Goal: Task Accomplishment & Management: Complete application form

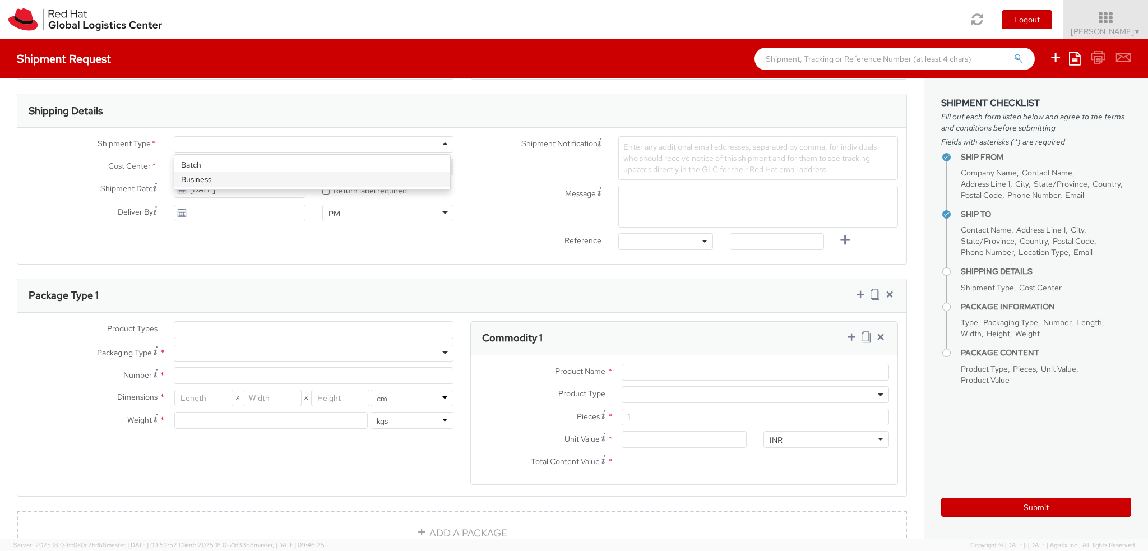
click at [238, 186] on div "Batch Business" at bounding box center [312, 172] width 276 height 35
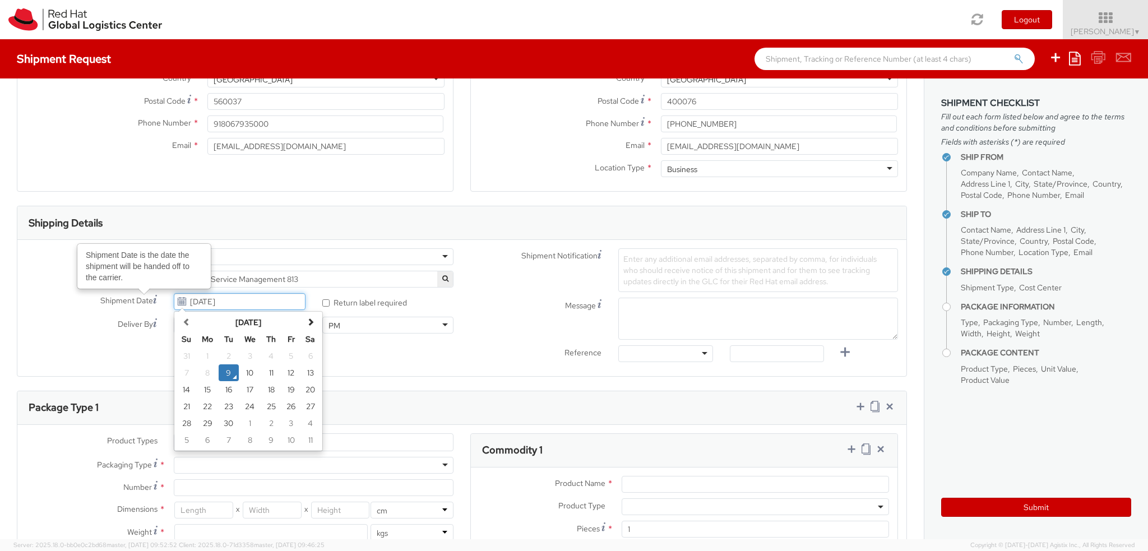
click at [258, 303] on input "[DATE]" at bounding box center [239, 301] width 131 height 17
click at [253, 373] on td "10" at bounding box center [250, 372] width 22 height 17
type input "[DATE]"
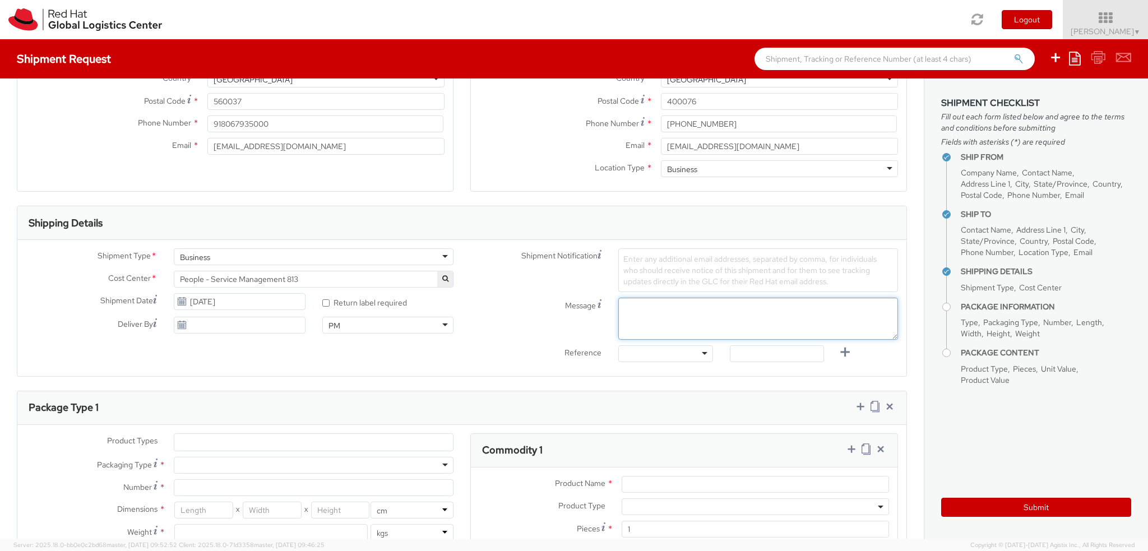
click at [667, 318] on textarea "Message" at bounding box center [758, 319] width 280 height 42
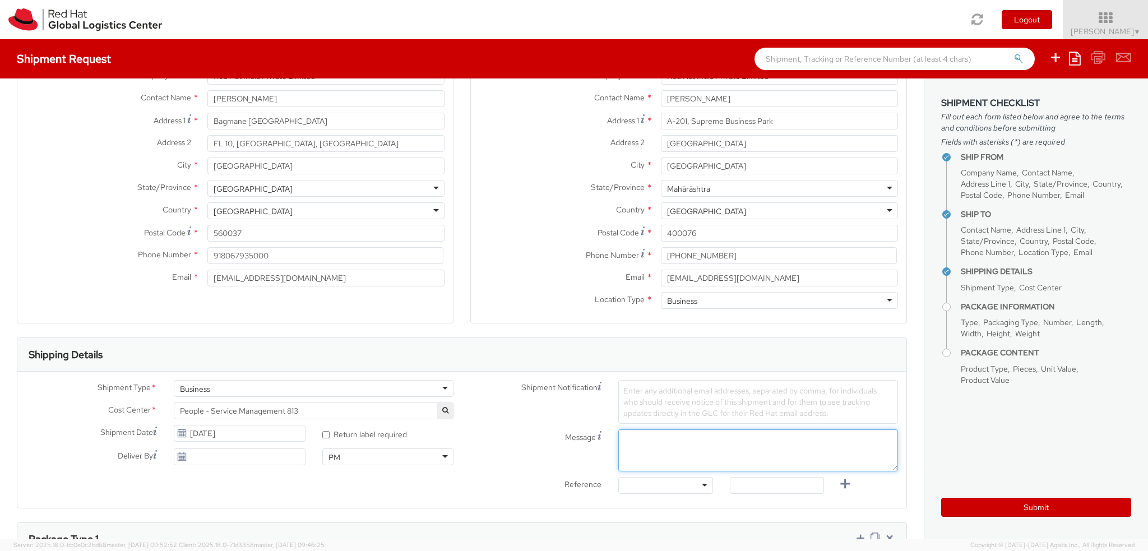
scroll to position [112, 0]
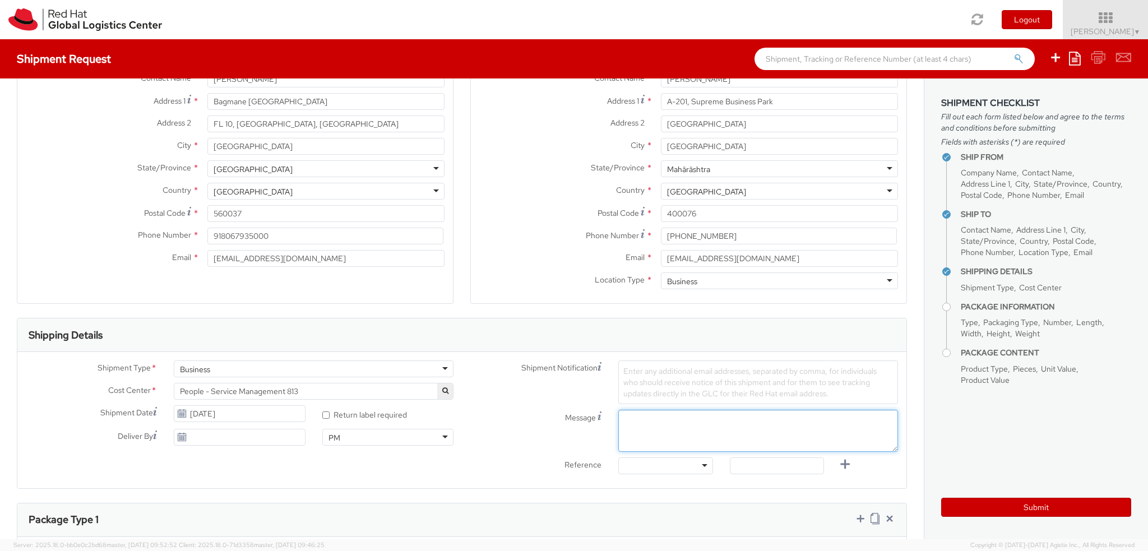
click at [671, 412] on textarea "Message" at bounding box center [758, 431] width 280 height 42
paste textarea "[PERSON_NAME]"
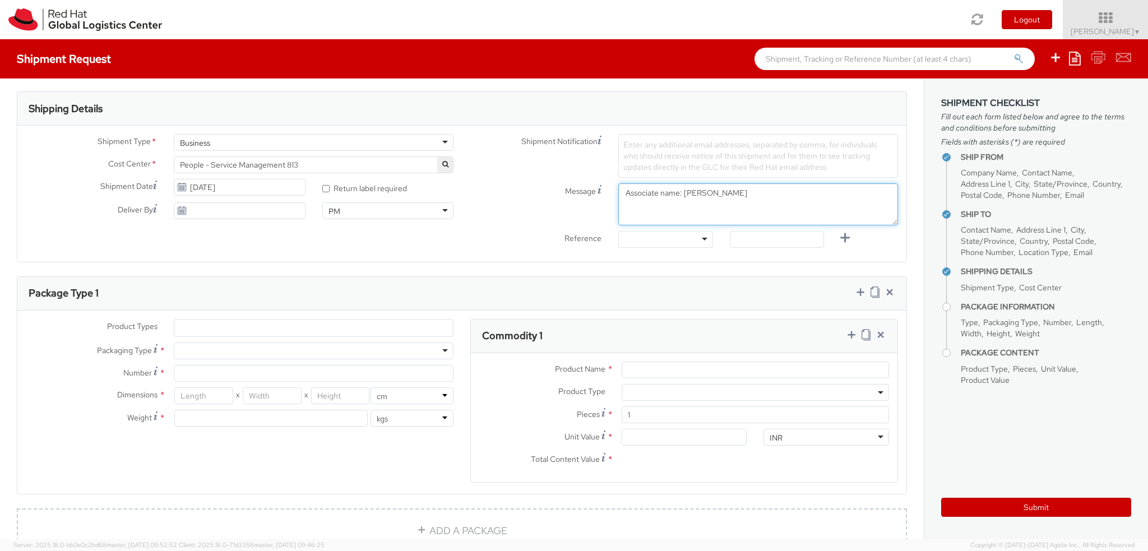
scroll to position [448, 0]
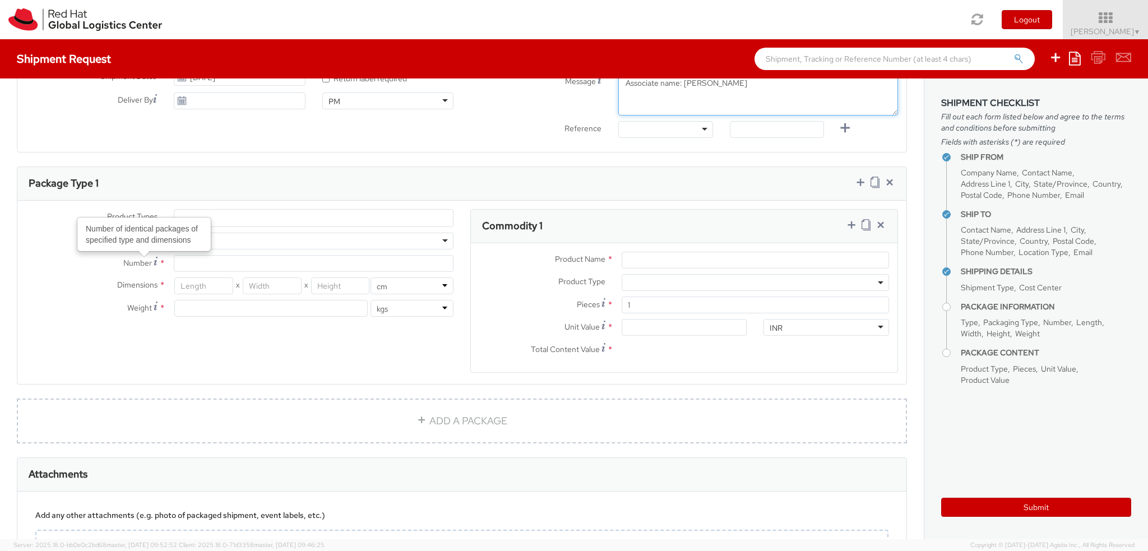
type textarea "Associate name: [PERSON_NAME]"
click at [192, 233] on div "Number of identical packages of specified type and dimensions" at bounding box center [144, 234] width 132 height 32
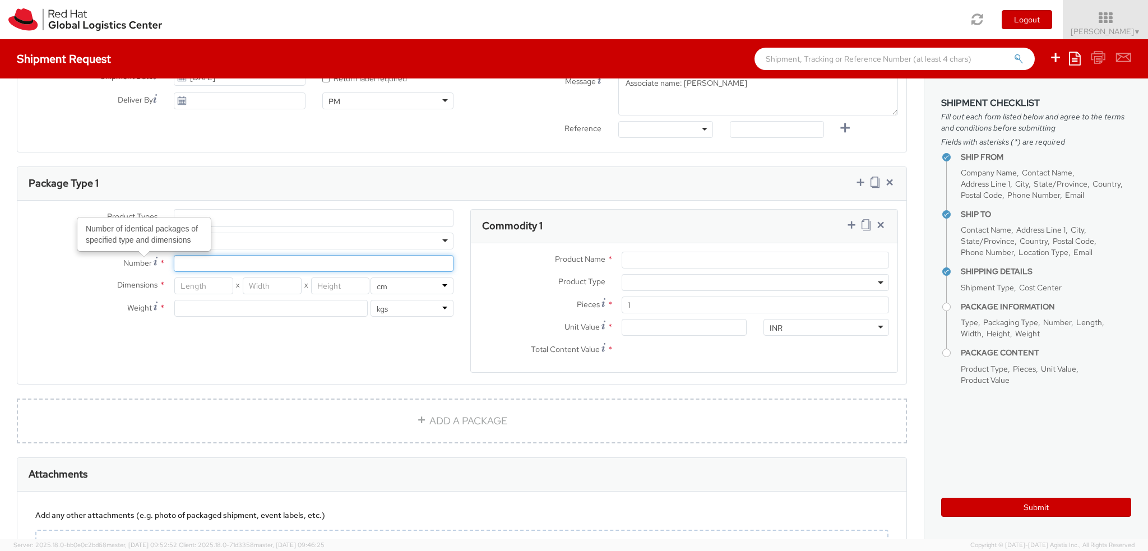
click at [192, 255] on input "Number Number of identical packages of specified type and dimensions *" at bounding box center [314, 263] width 280 height 17
click at [233, 236] on div at bounding box center [314, 241] width 280 height 17
type input "1"
type input "24.13"
type input "31.75"
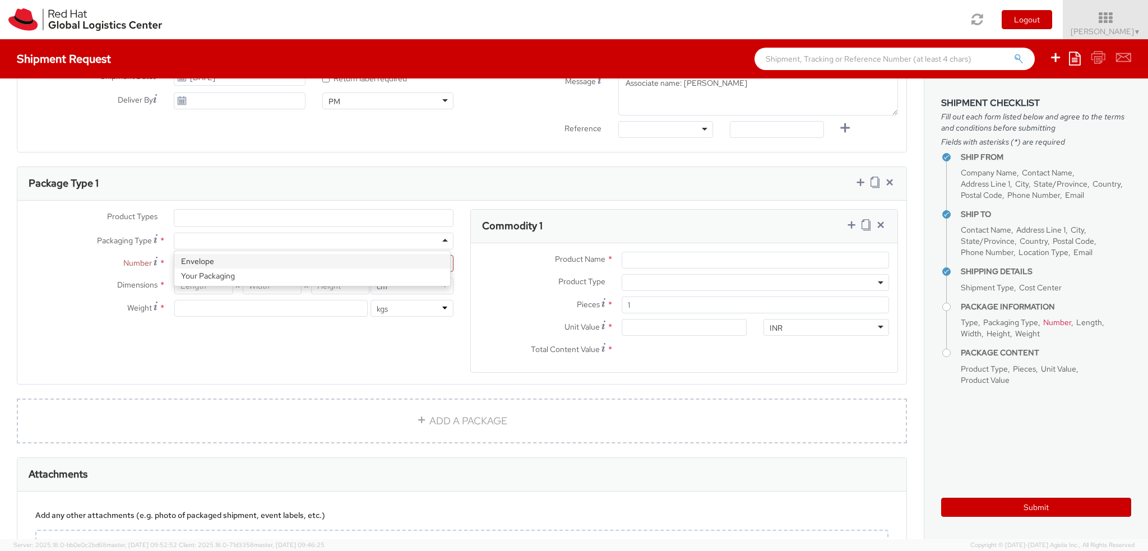
type input "0.64"
type input "0.5"
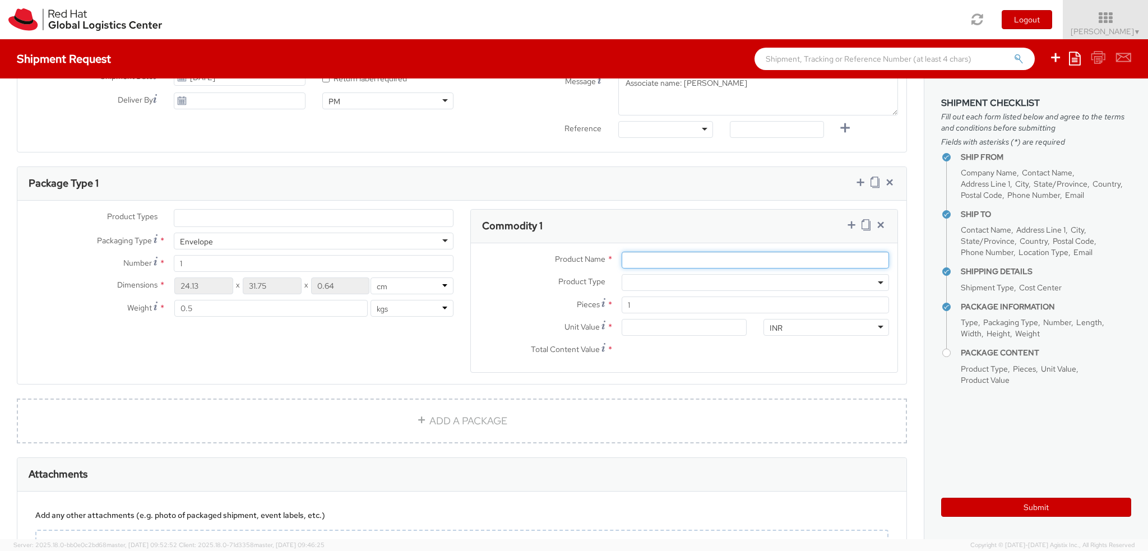
click at [679, 254] on input "Product Name *" at bounding box center [754, 260] width 267 height 17
paste input "Red Hat Employee Security ID Badge"
type input "Red Hat Employee Security ID Badge"
click at [637, 320] on input "Unit Value *" at bounding box center [684, 327] width 126 height 17
type input "3.00"
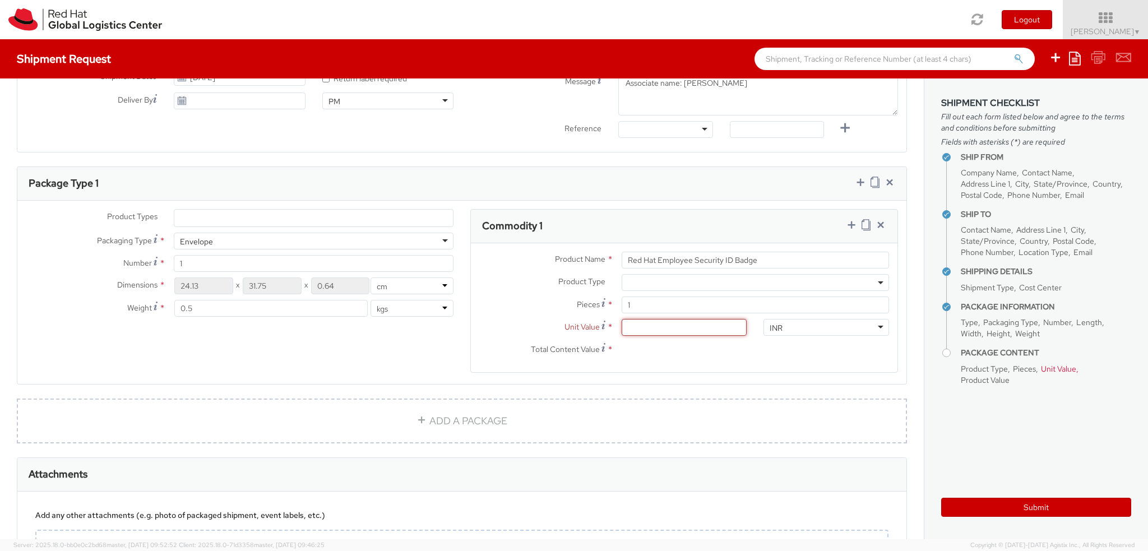
type input "3.00"
type input "31.00"
type input "315.00"
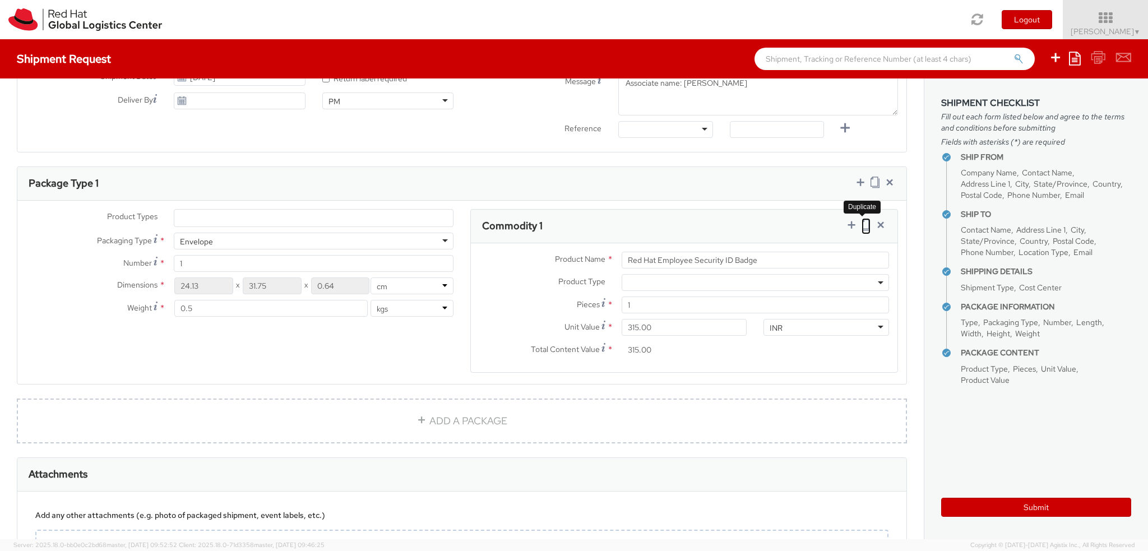
click at [861, 221] on icon at bounding box center [865, 224] width 9 height 11
select select
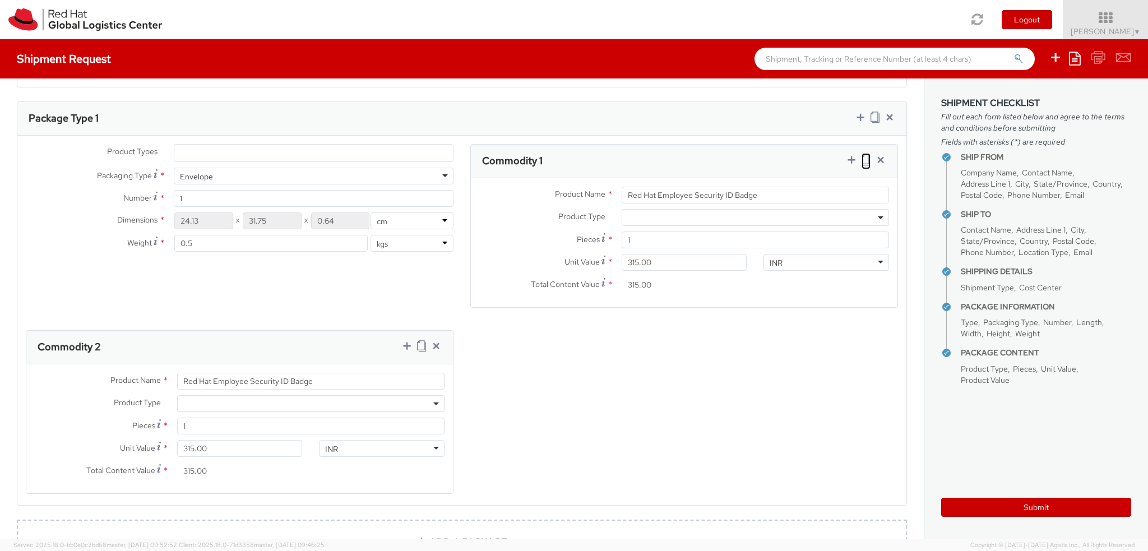
scroll to position [616, 0]
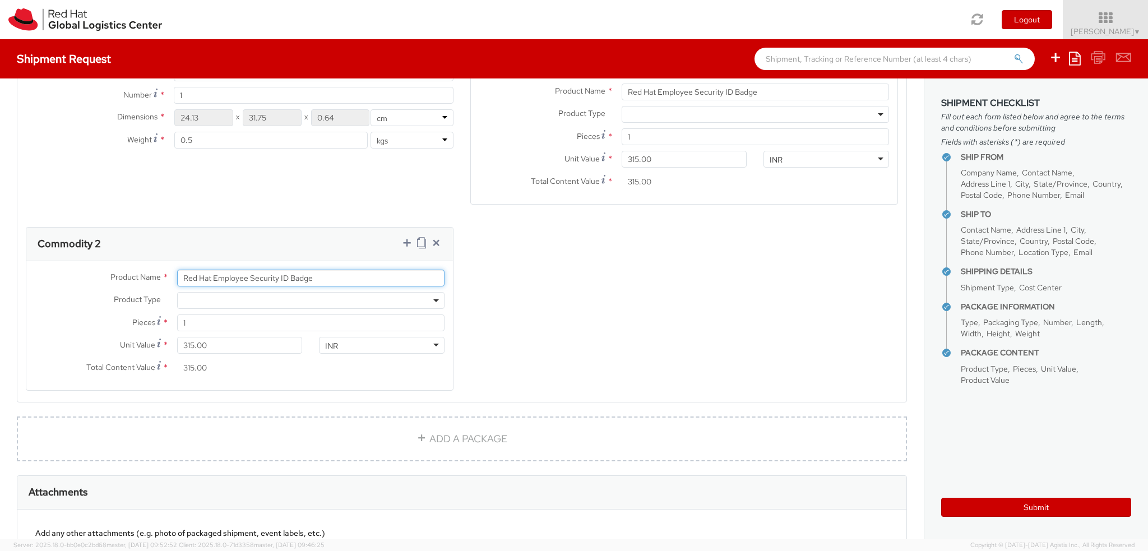
paste input "Badge Reel- Clip w/ reel"
drag, startPoint x: 332, startPoint y: 280, endPoint x: 0, endPoint y: 225, distance: 336.8
click at [0, 225] on div "Ship From Location Location * [GEOGRAPHIC_DATA] - [GEOGRAPHIC_DATA] - [GEOGRAPH…" at bounding box center [461, 46] width 923 height 1169
type input "Badge Reel- Clip w/ reel"
click at [247, 346] on input "315.00" at bounding box center [240, 345] width 126 height 17
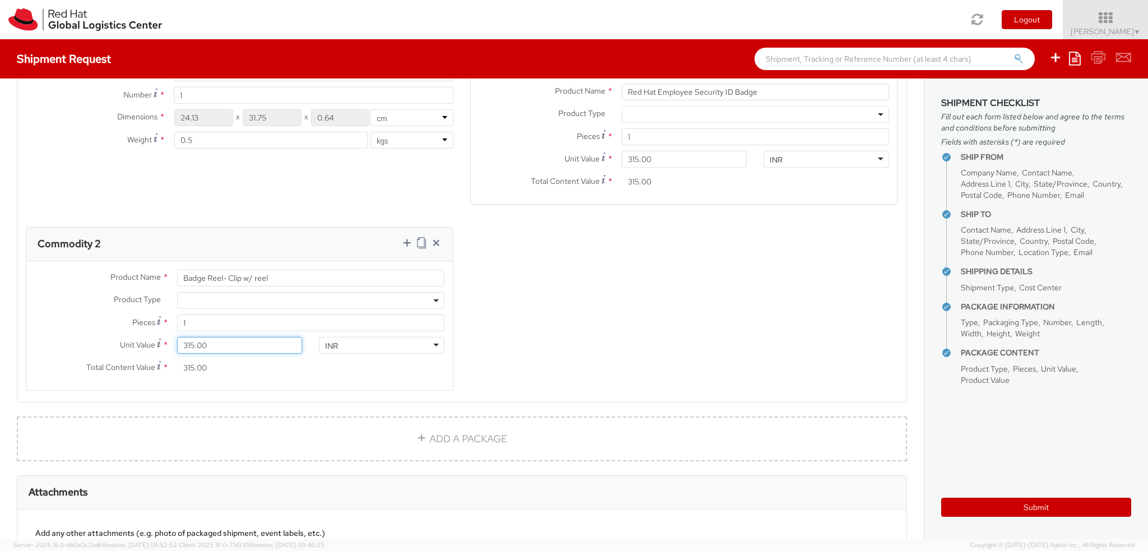
click at [247, 346] on input "315.00" at bounding box center [240, 345] width 126 height 17
type input "4.00"
type input "40.00"
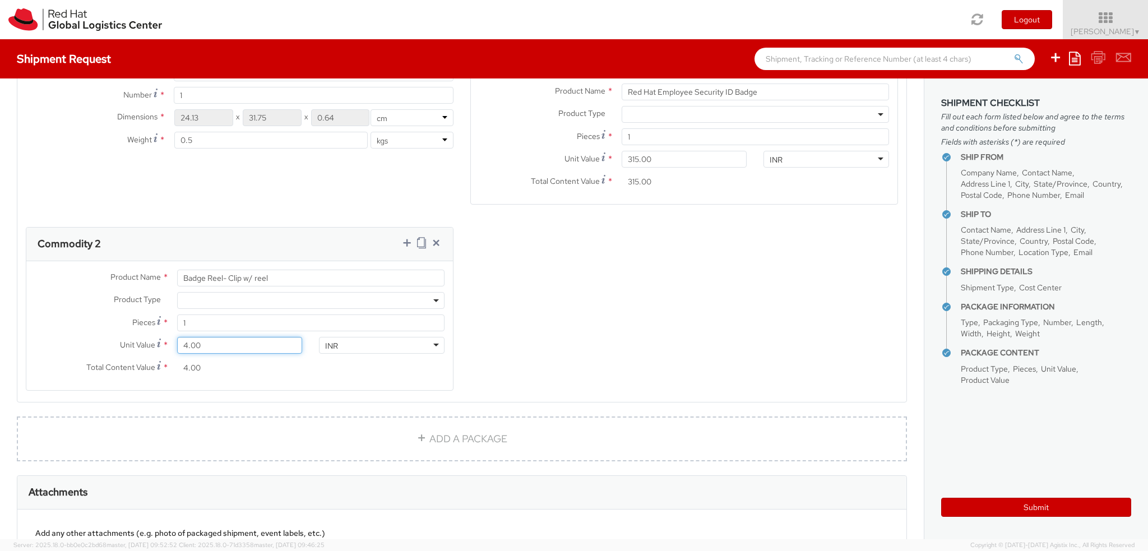
type input "40.00"
click at [417, 239] on icon at bounding box center [421, 242] width 9 height 11
select select
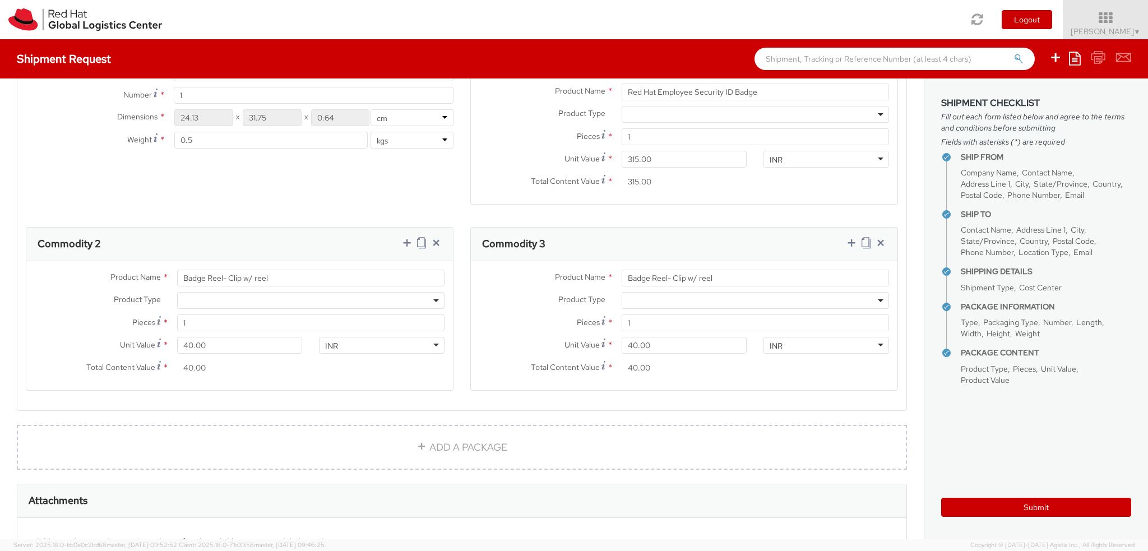
click at [726, 264] on div "Product Name * Badge Reel- Clip w/ reel Product Type * Documents Docking Statio…" at bounding box center [684, 325] width 426 height 129
paste input "Holder - - Plastic wallet/sleeve"
drag, startPoint x: 723, startPoint y: 274, endPoint x: 489, endPoint y: 272, distance: 234.2
click at [489, 272] on div "Product Name * Badge Holder - - Plastic wallet/sleeve" at bounding box center [684, 278] width 426 height 17
type input "Badge Holder - - Plastic wallet/sleeve"
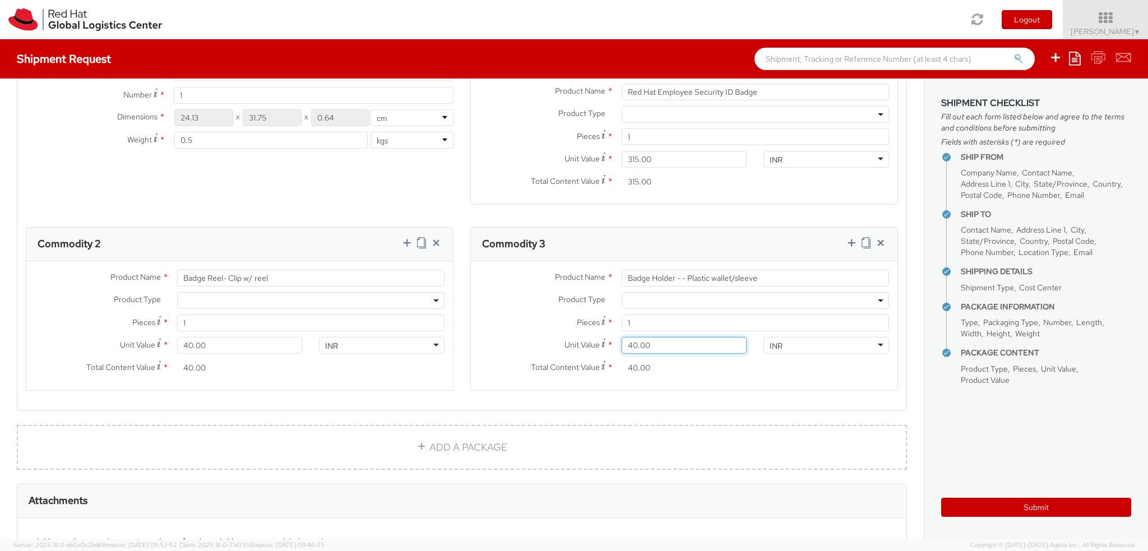
drag, startPoint x: 658, startPoint y: 342, endPoint x: 558, endPoint y: 343, distance: 99.7
click at [558, 343] on div "Unit Value * 40.00" at bounding box center [613, 345] width 284 height 17
type input "1.00"
type input "16.00"
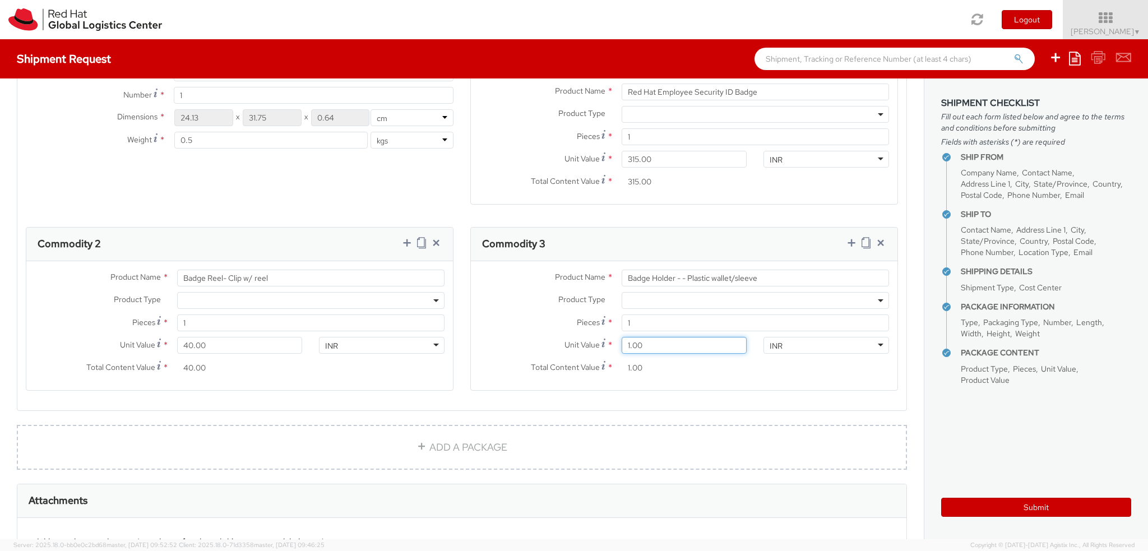
type input "16.00"
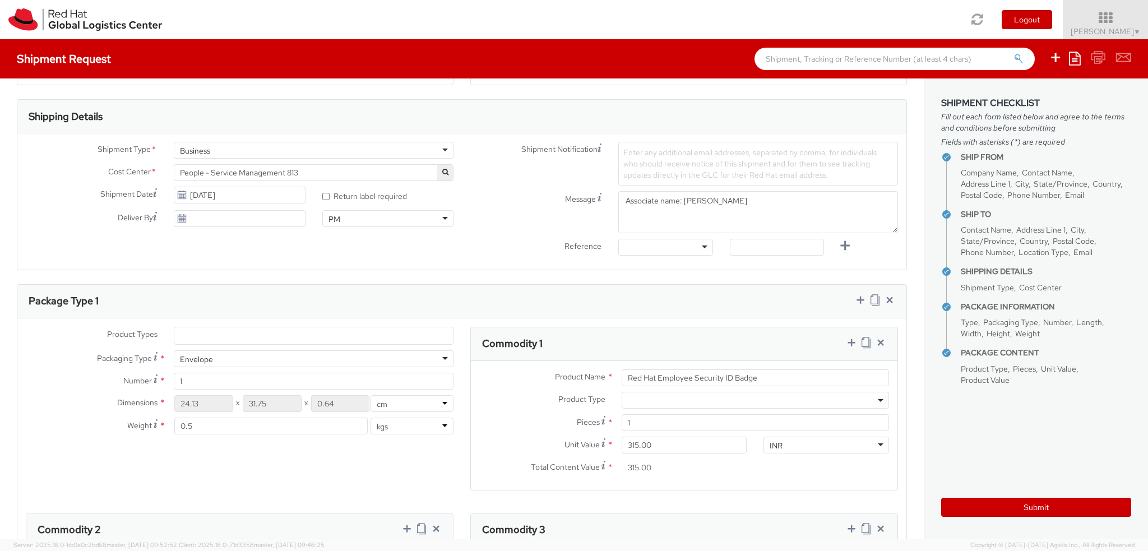
scroll to position [336, 0]
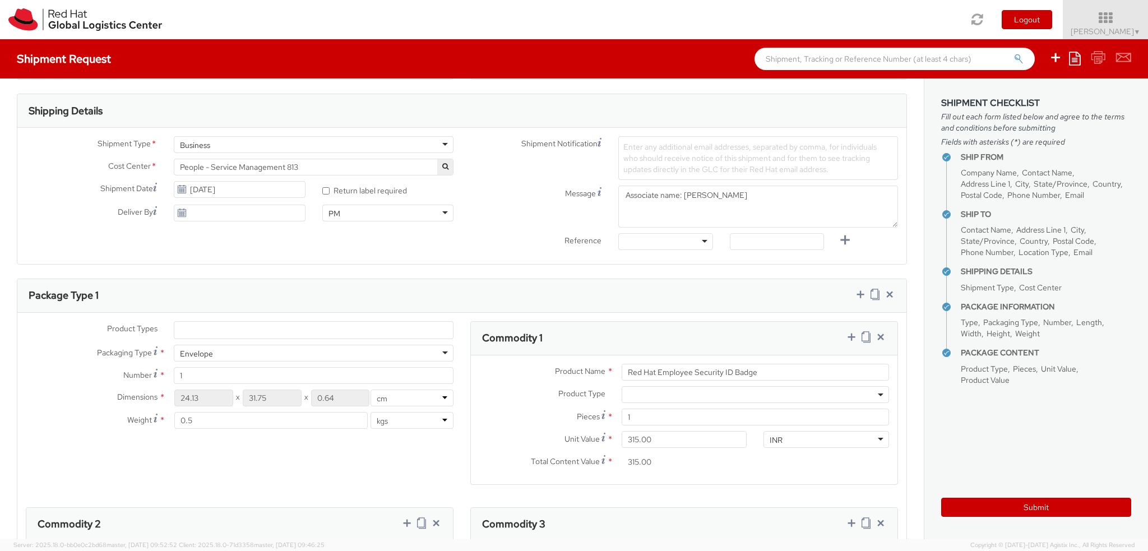
click at [291, 335] on ul at bounding box center [313, 330] width 278 height 17
click at [368, 325] on ul at bounding box center [313, 330] width 278 height 17
drag, startPoint x: 368, startPoint y: 325, endPoint x: 343, endPoint y: 351, distance: 36.1
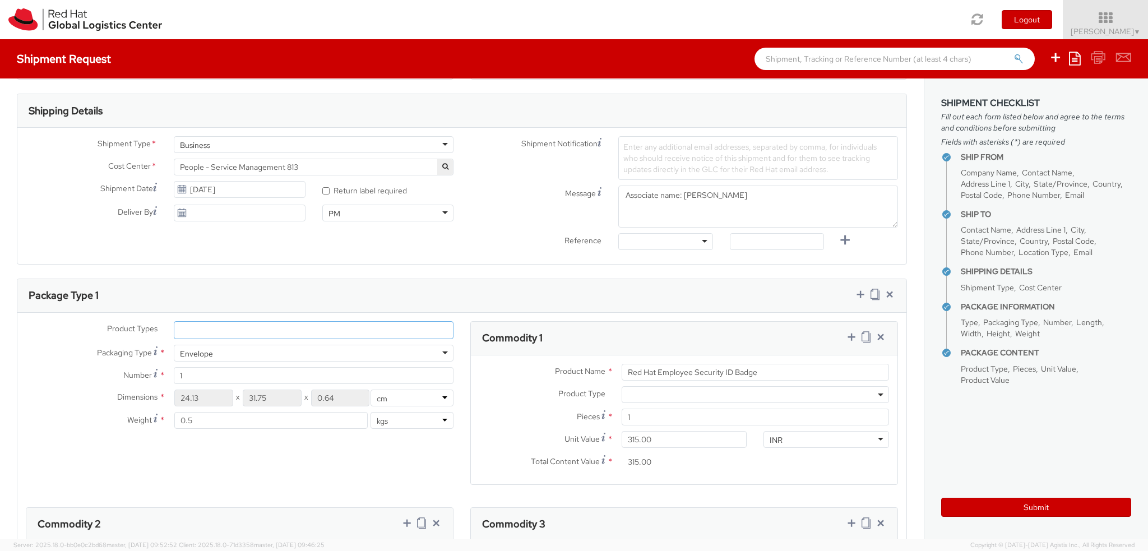
click at [368, 325] on ul at bounding box center [313, 330] width 278 height 17
click at [343, 351] on div "Envelope" at bounding box center [314, 353] width 280 height 17
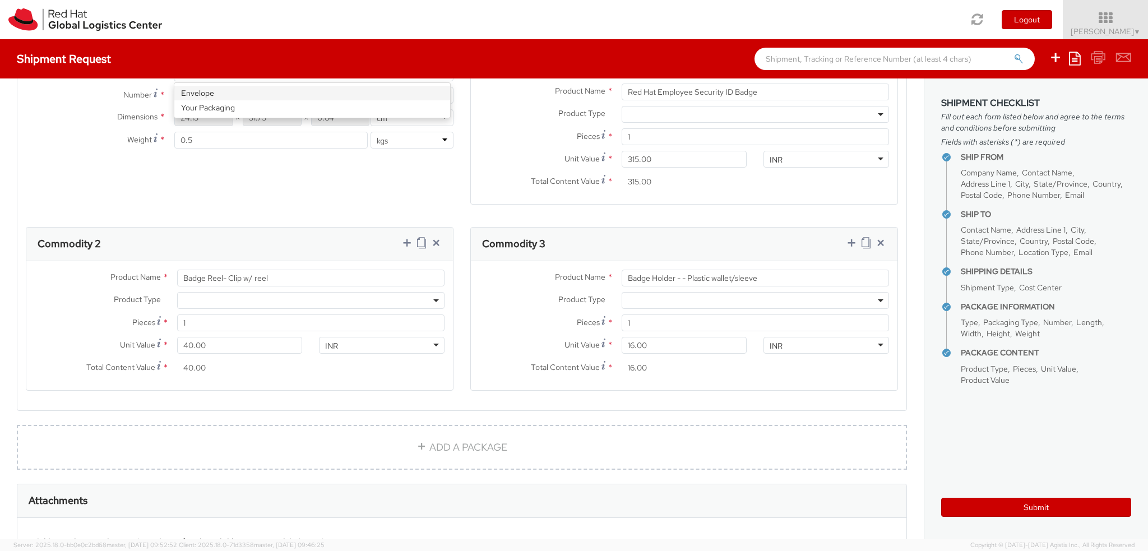
click at [38, 156] on div "Product Types * Documents Docking Station Laptop Monitor Other Hardware Server …" at bounding box center [239, 100] width 444 height 119
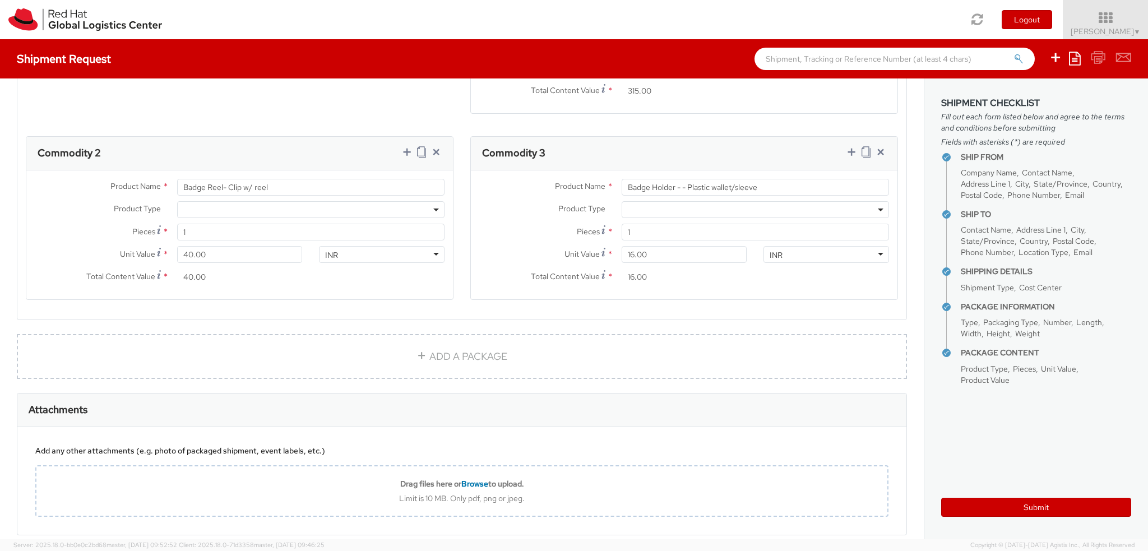
scroll to position [759, 0]
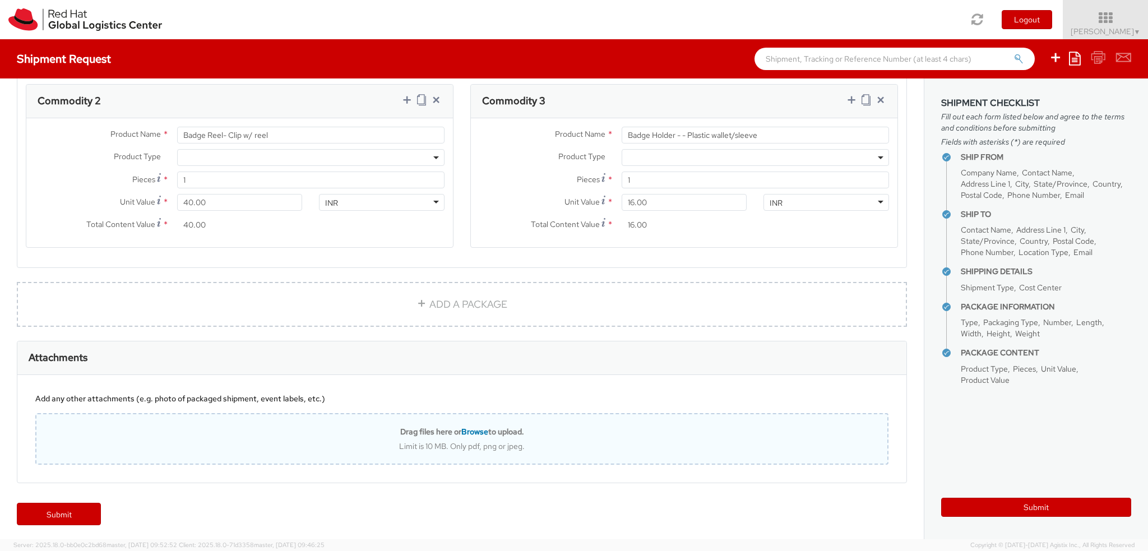
click at [466, 442] on div "Limit is 10 MB. Only pdf, png or jpeg." at bounding box center [461, 446] width 851 height 10
type input "C:\fakepath\Sales order.pdf"
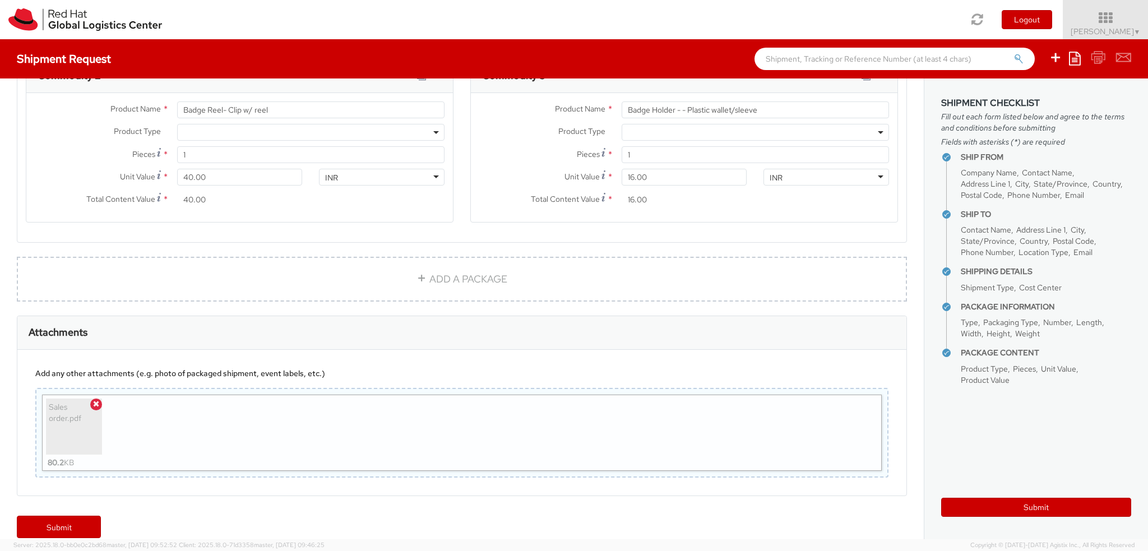
scroll to position [797, 0]
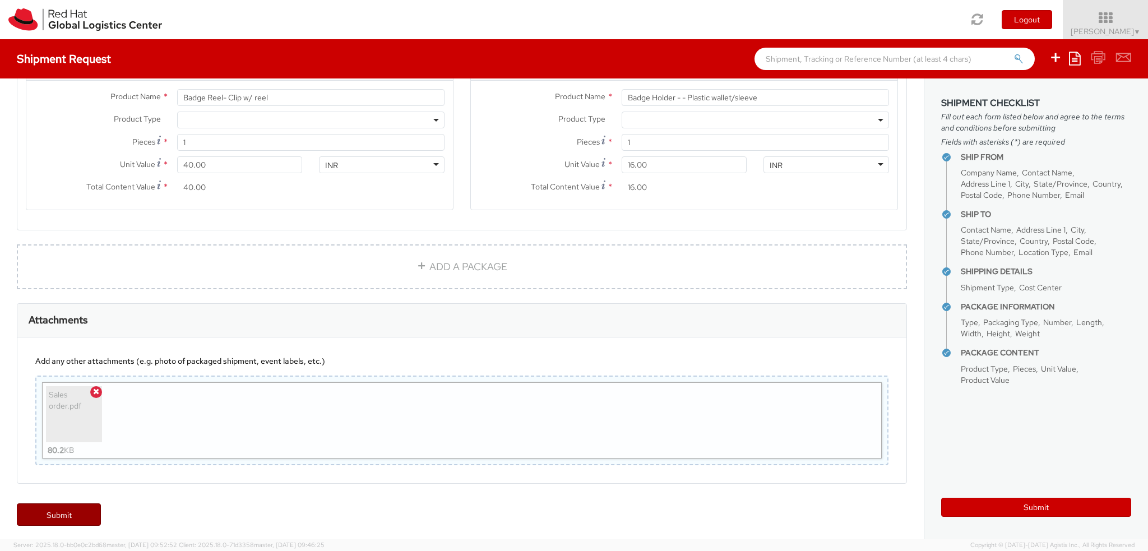
click at [83, 510] on link "Submit" at bounding box center [59, 514] width 84 height 22
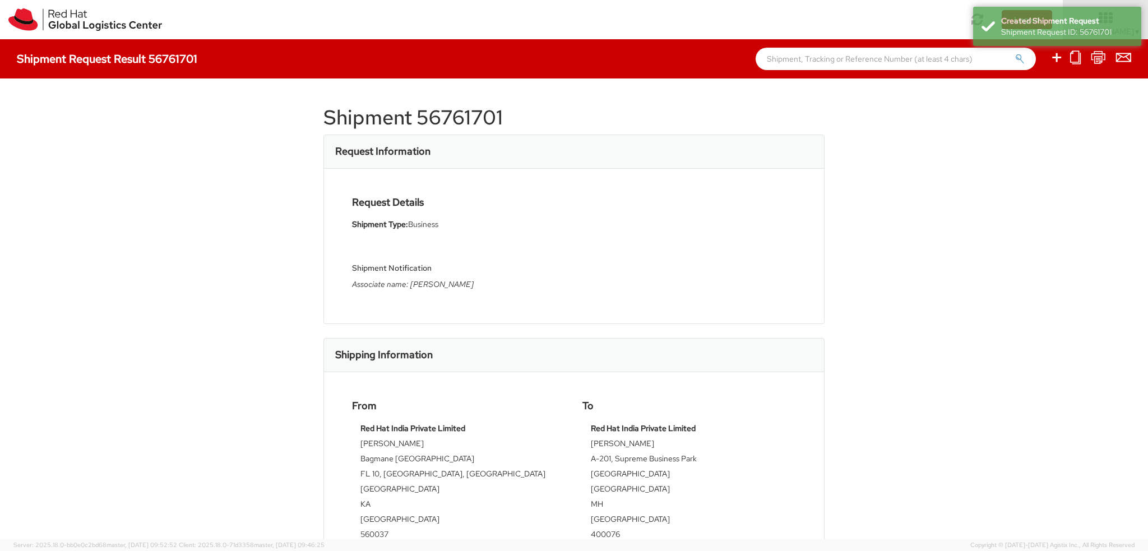
click at [457, 116] on h1 "Shipment 56761701" at bounding box center [573, 117] width 501 height 22
copy div "Shipment 56761701"
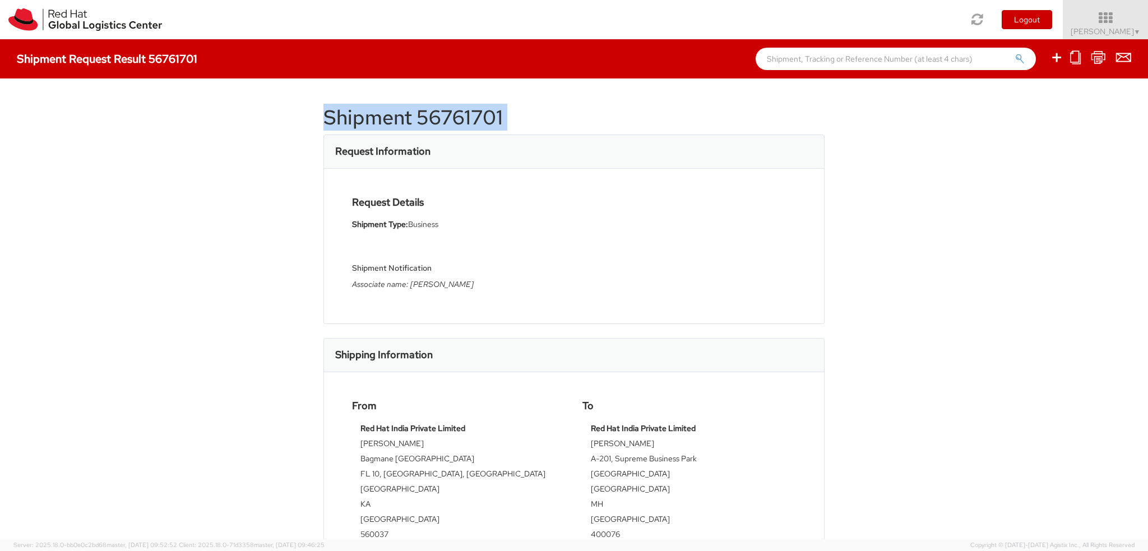
copy div "Shipment 56761701"
click at [421, 291] on div "Shipment Notification Associate name: [PERSON_NAME]" at bounding box center [458, 267] width 213 height 53
click at [420, 289] on div "Shipment Notification Associate name: [PERSON_NAME]" at bounding box center [458, 267] width 213 height 53
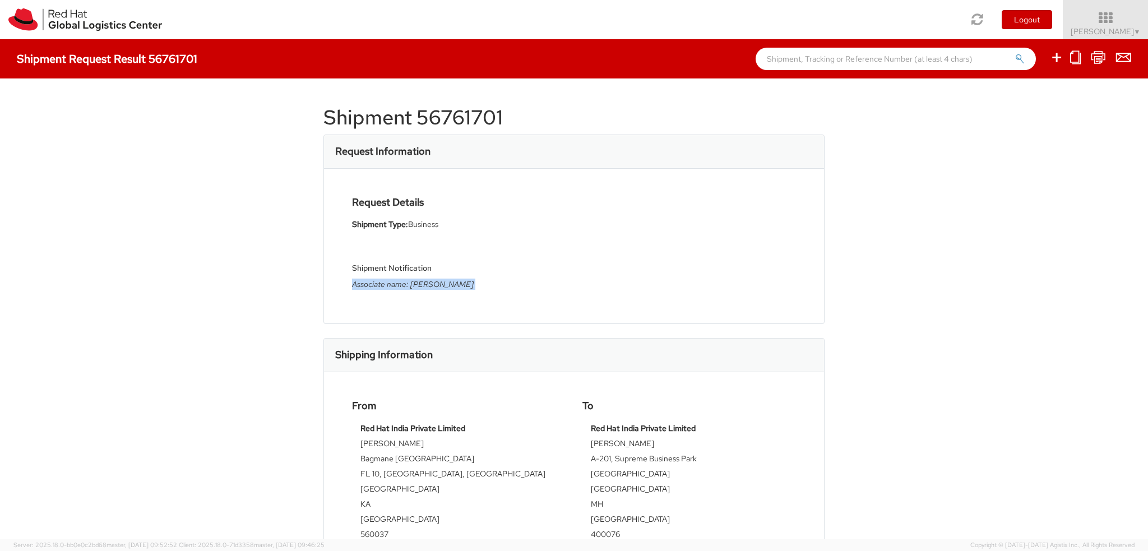
click at [420, 289] on icon "Associate name: [PERSON_NAME]" at bounding box center [413, 284] width 122 height 10
copy div "Associate name: [PERSON_NAME]"
